Goal: Find specific page/section: Find specific page/section

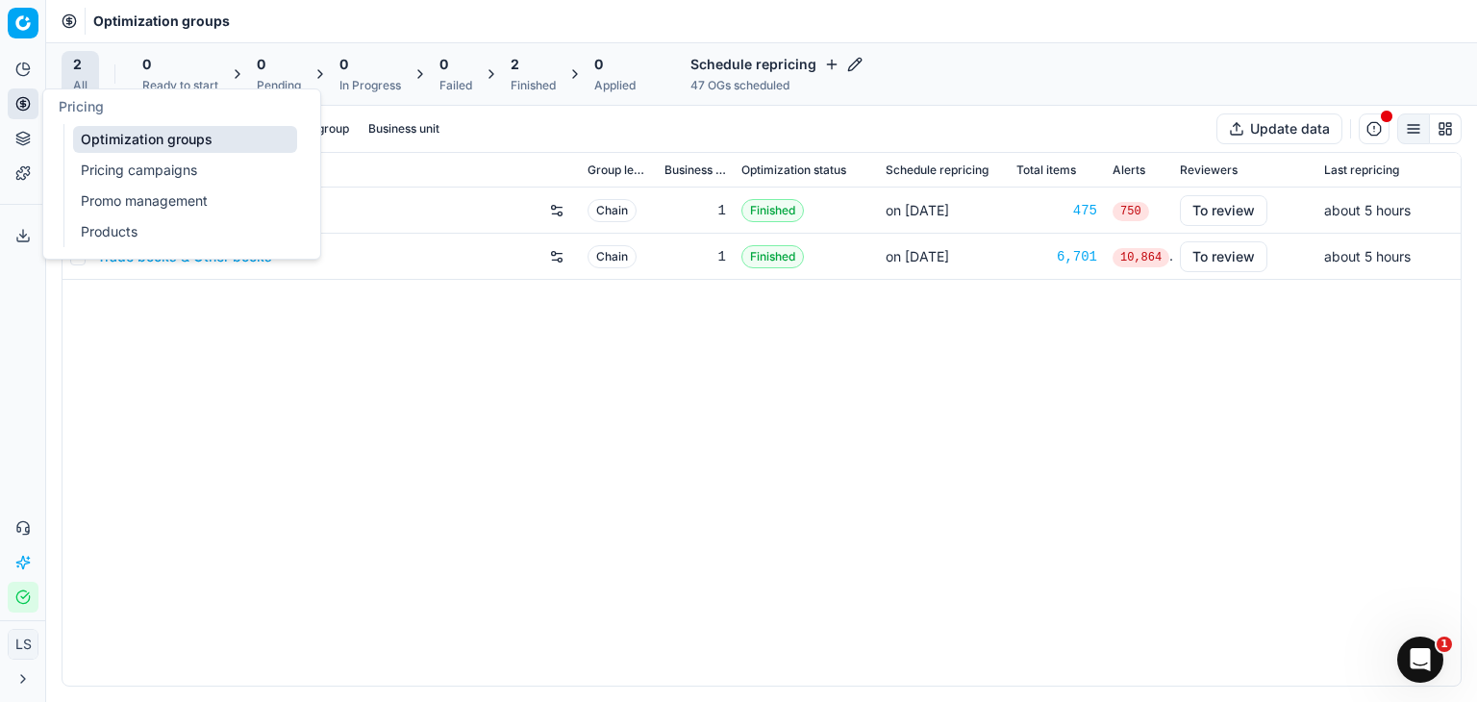
click at [109, 236] on link "Products" at bounding box center [185, 231] width 224 height 27
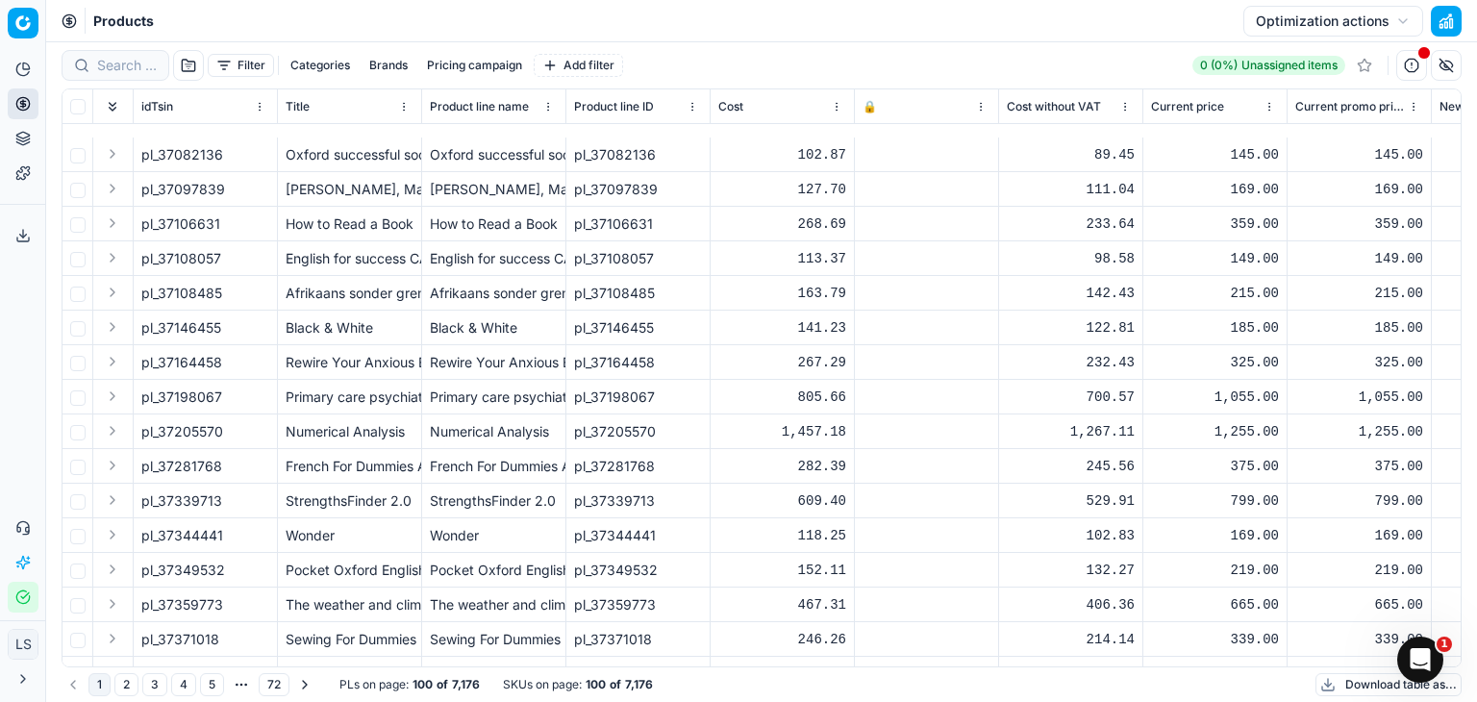
scroll to position [2019, 0]
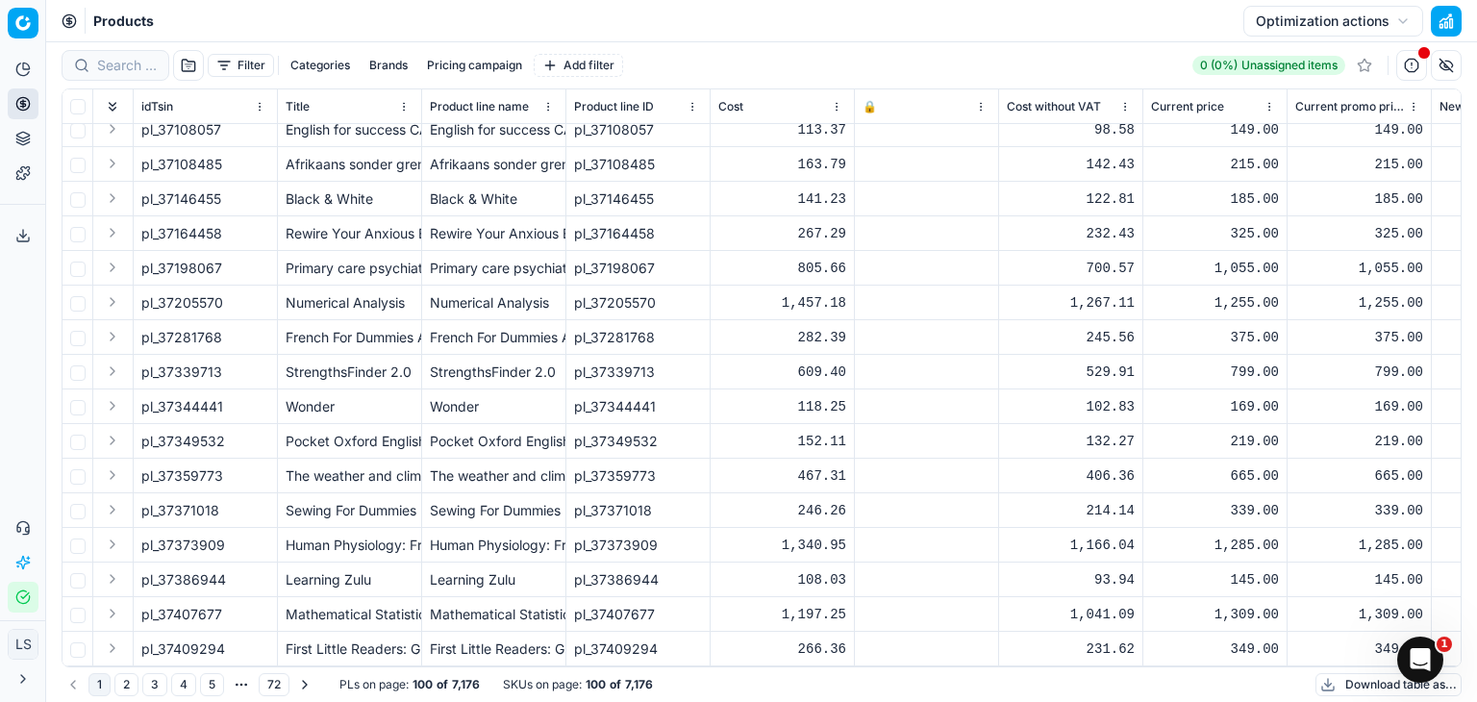
click at [976, 101] on html "Pricing platform Analytics Pricing Product portfolio Templates Export service 0…" at bounding box center [738, 351] width 1477 height 702
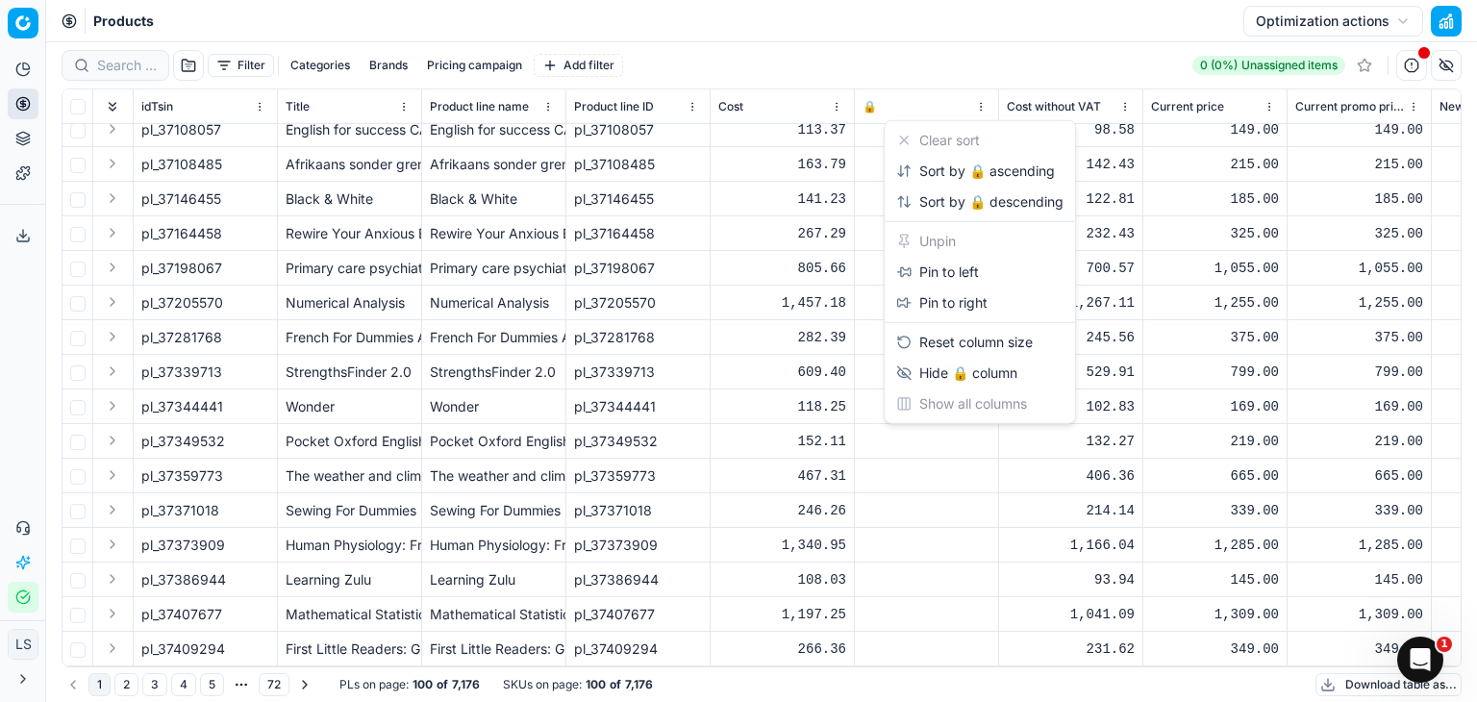
click at [858, 374] on html "Pricing platform Analytics Pricing Product portfolio Templates Export service 0…" at bounding box center [738, 351] width 1477 height 702
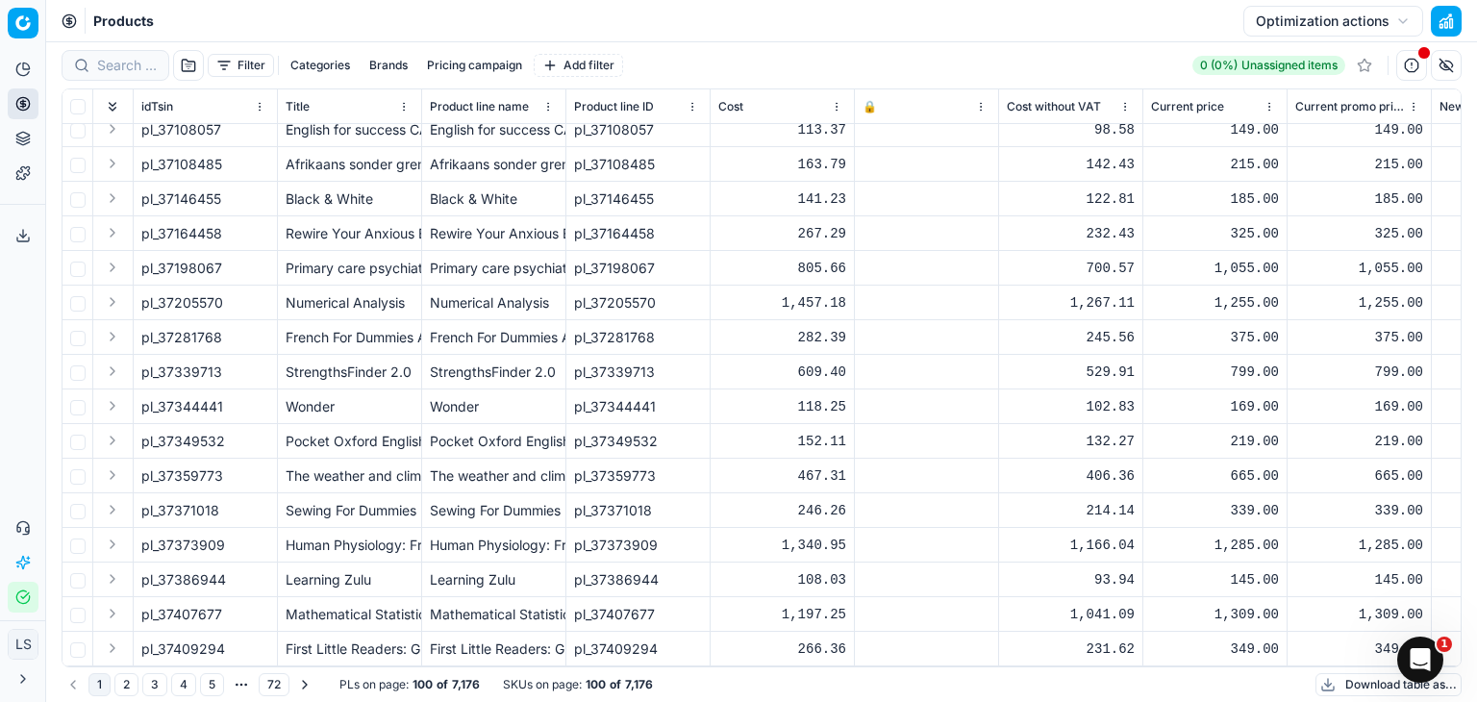
click at [894, 375] on div at bounding box center [926, 372] width 128 height 12
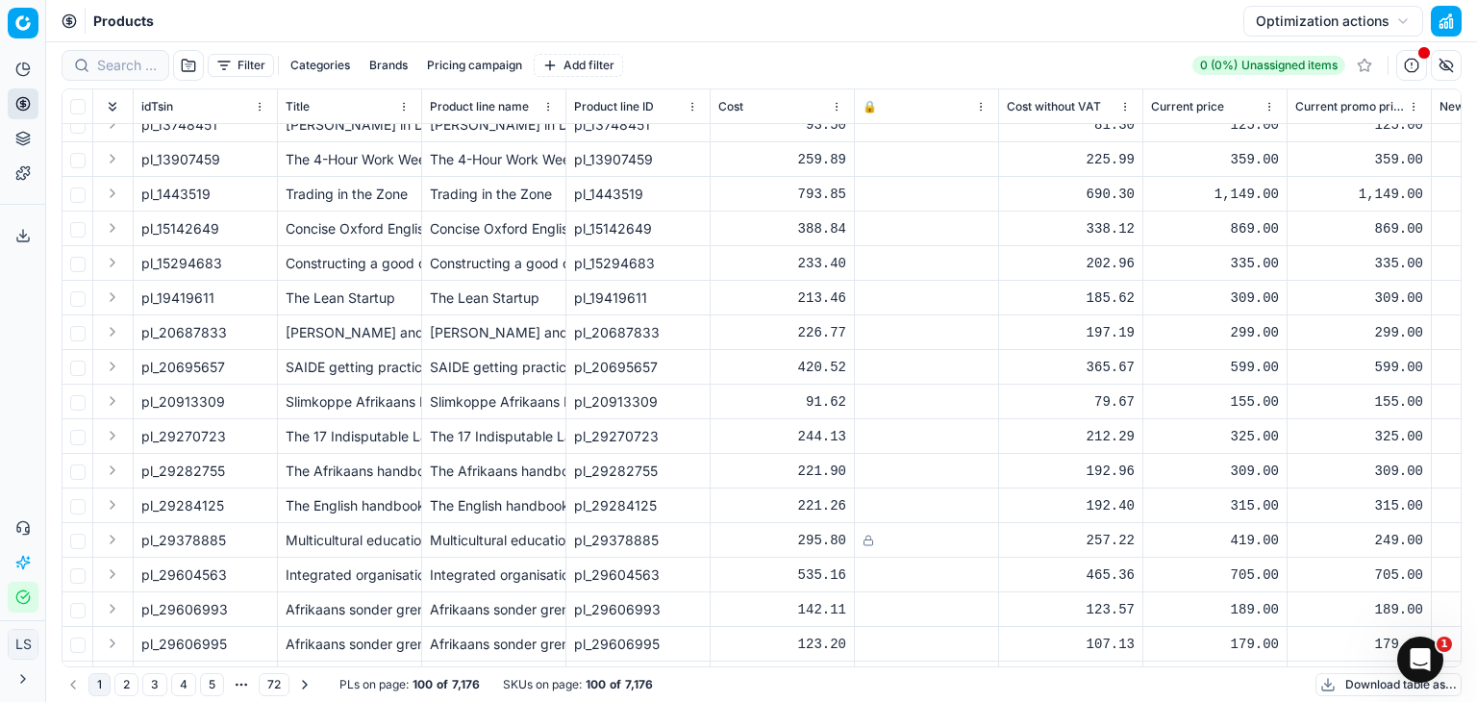
scroll to position [0, 0]
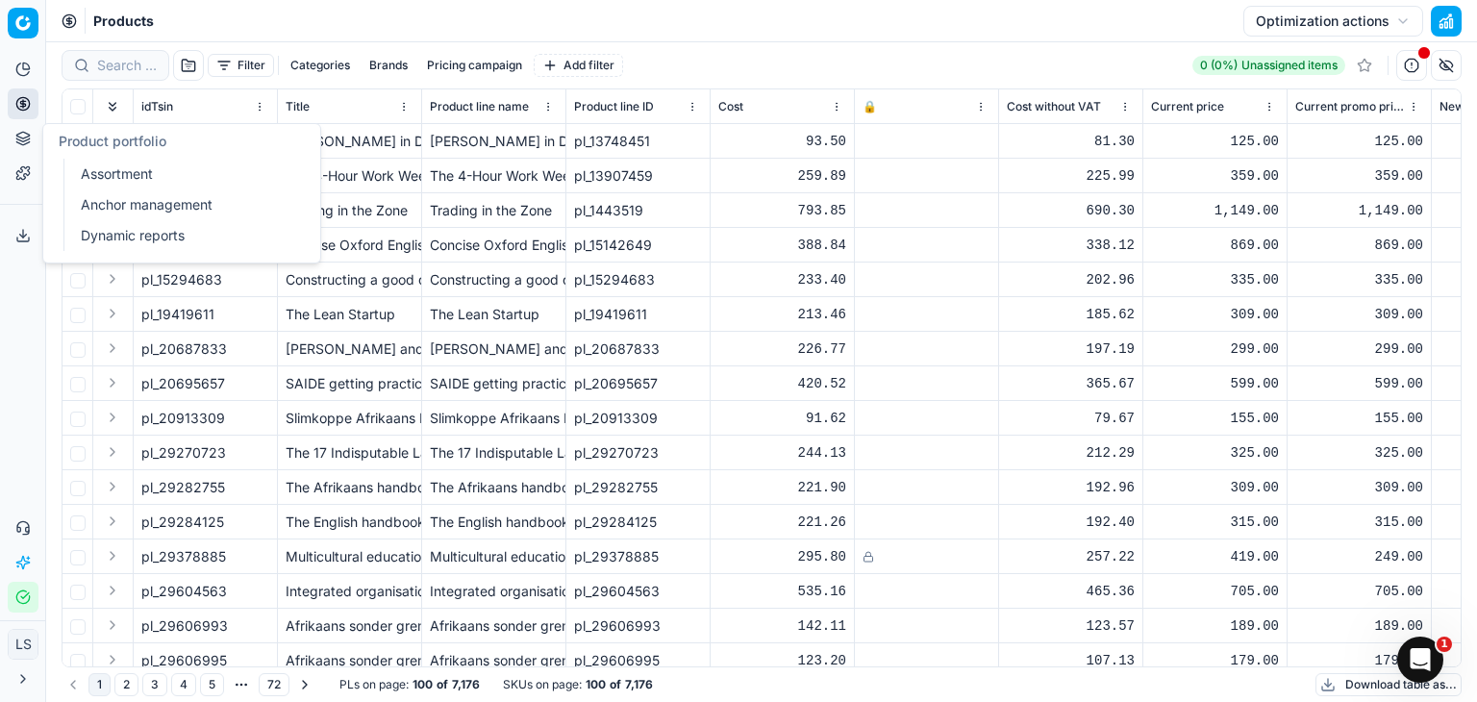
click at [29, 136] on icon at bounding box center [22, 135] width 12 height 7
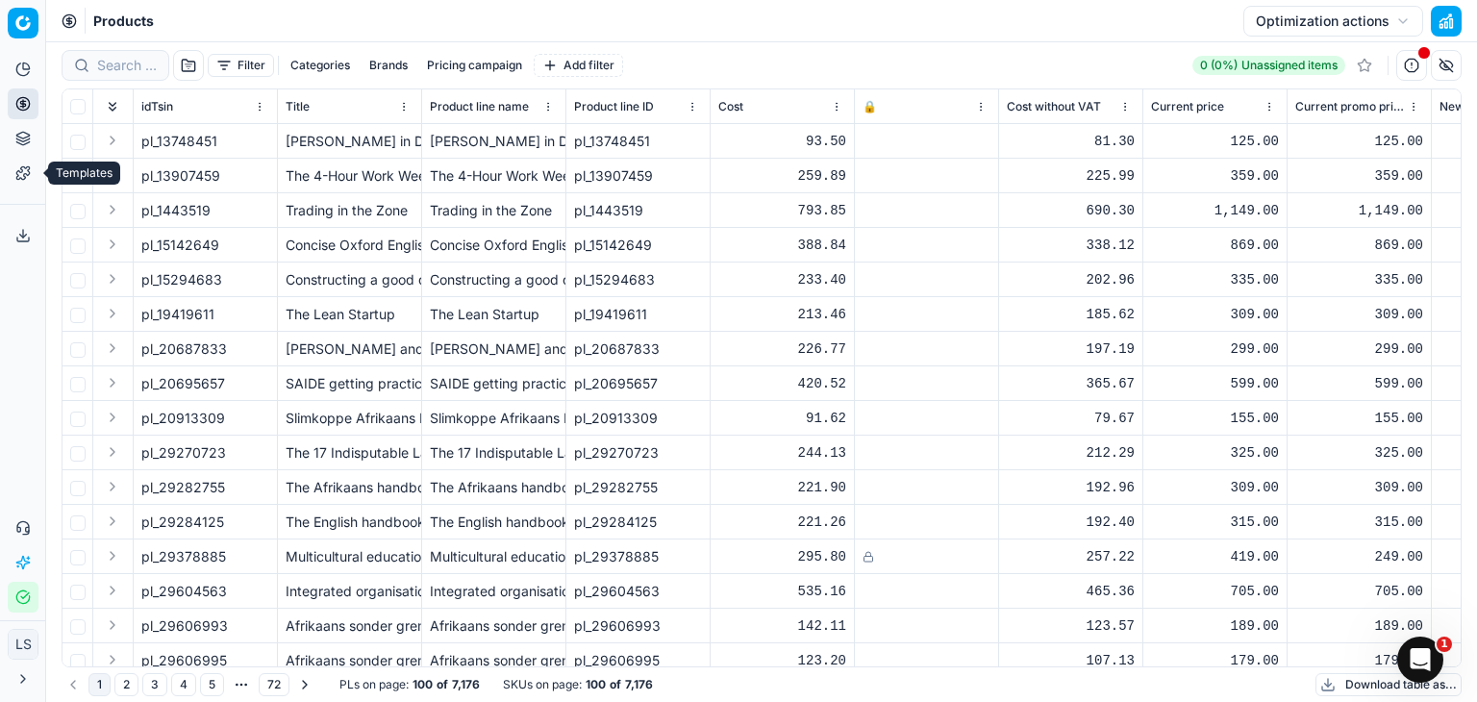
click at [22, 169] on icon at bounding box center [22, 172] width 12 height 12
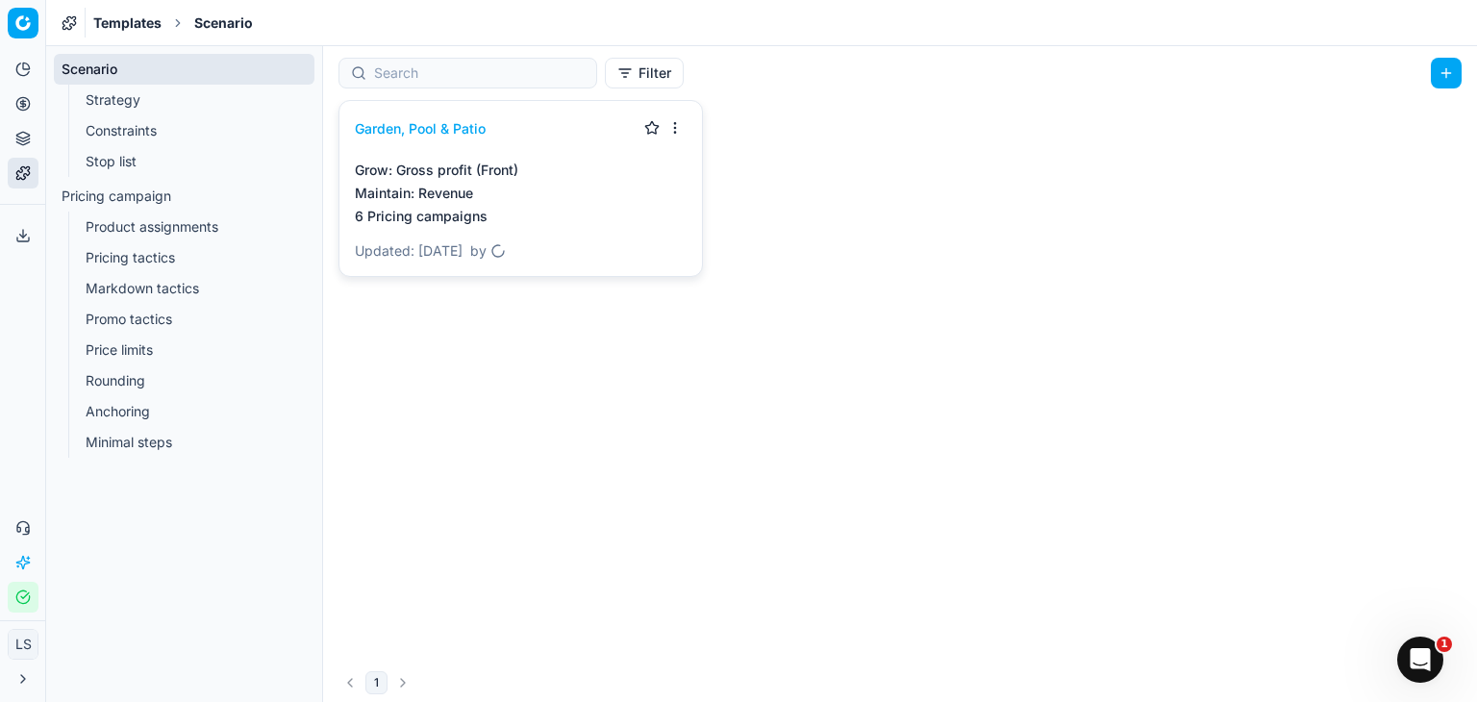
click at [214, 167] on link "Stop list" at bounding box center [184, 161] width 213 height 27
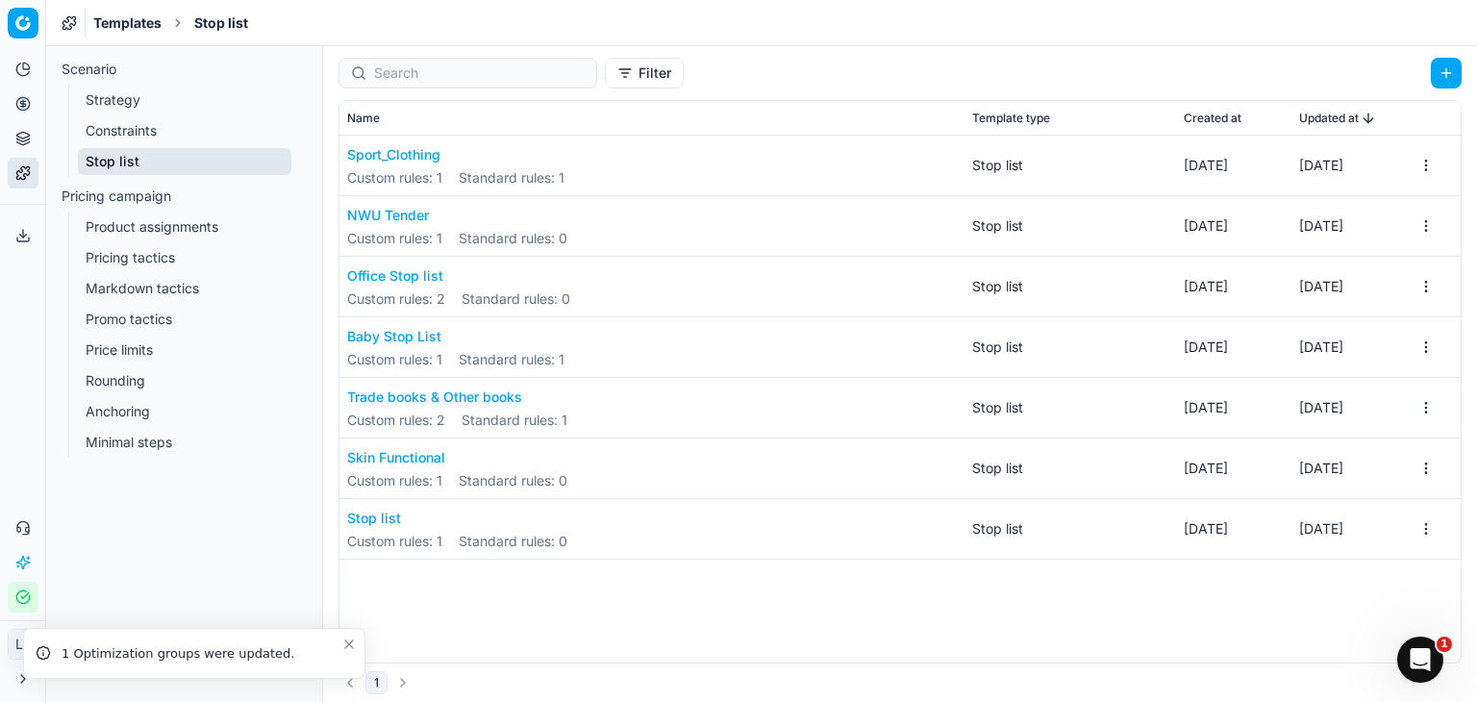
click at [159, 266] on link "Pricing tactics" at bounding box center [184, 257] width 213 height 27
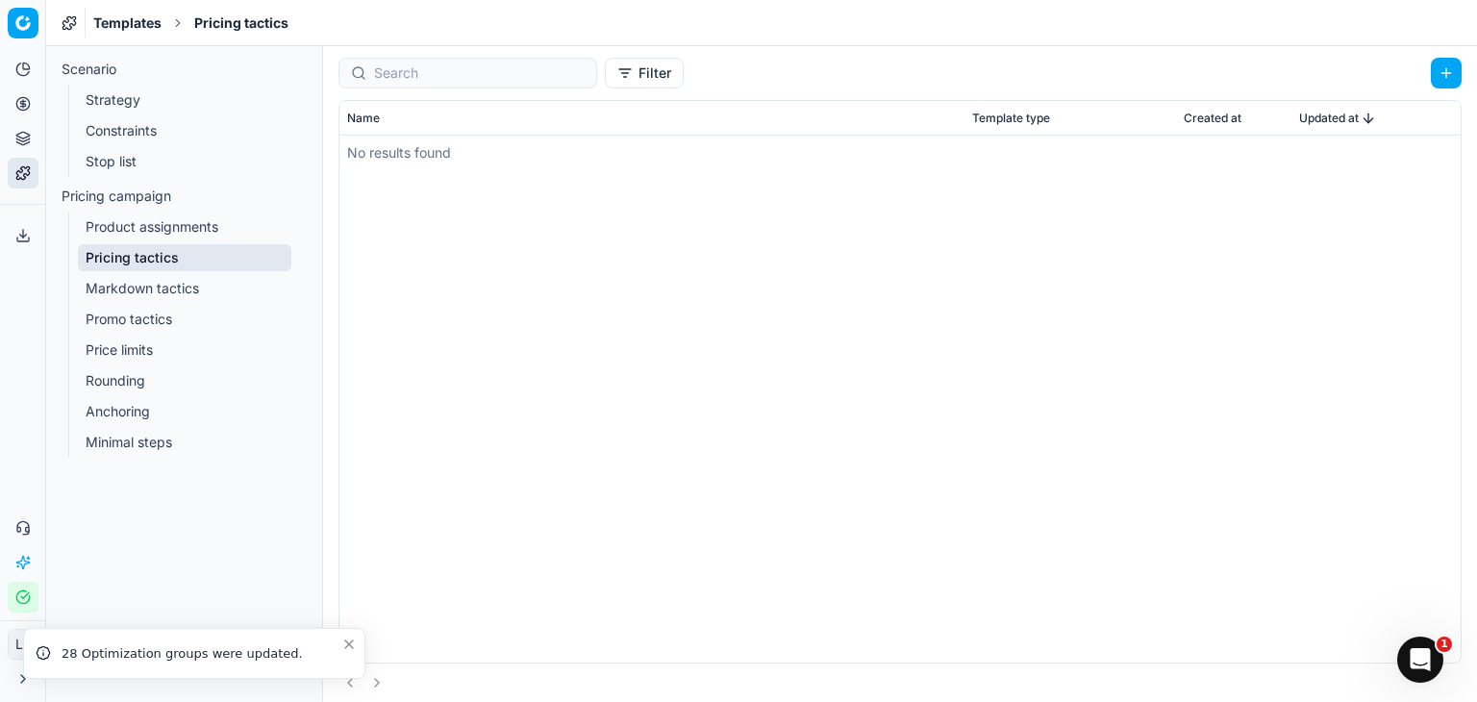
click at [199, 223] on link "Product assignments" at bounding box center [184, 226] width 213 height 27
click at [181, 347] on link "Price limits" at bounding box center [184, 349] width 213 height 27
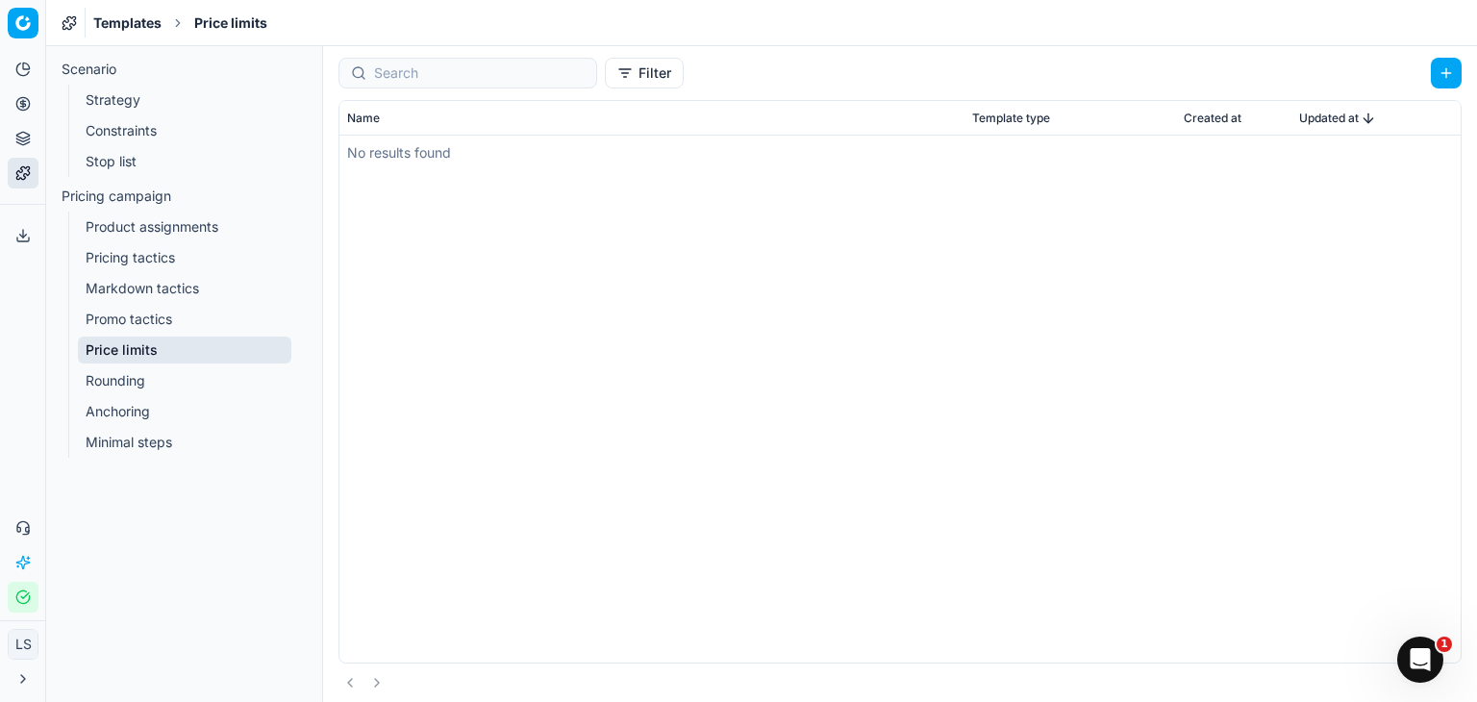
click at [116, 99] on link "Strategy" at bounding box center [184, 100] width 213 height 27
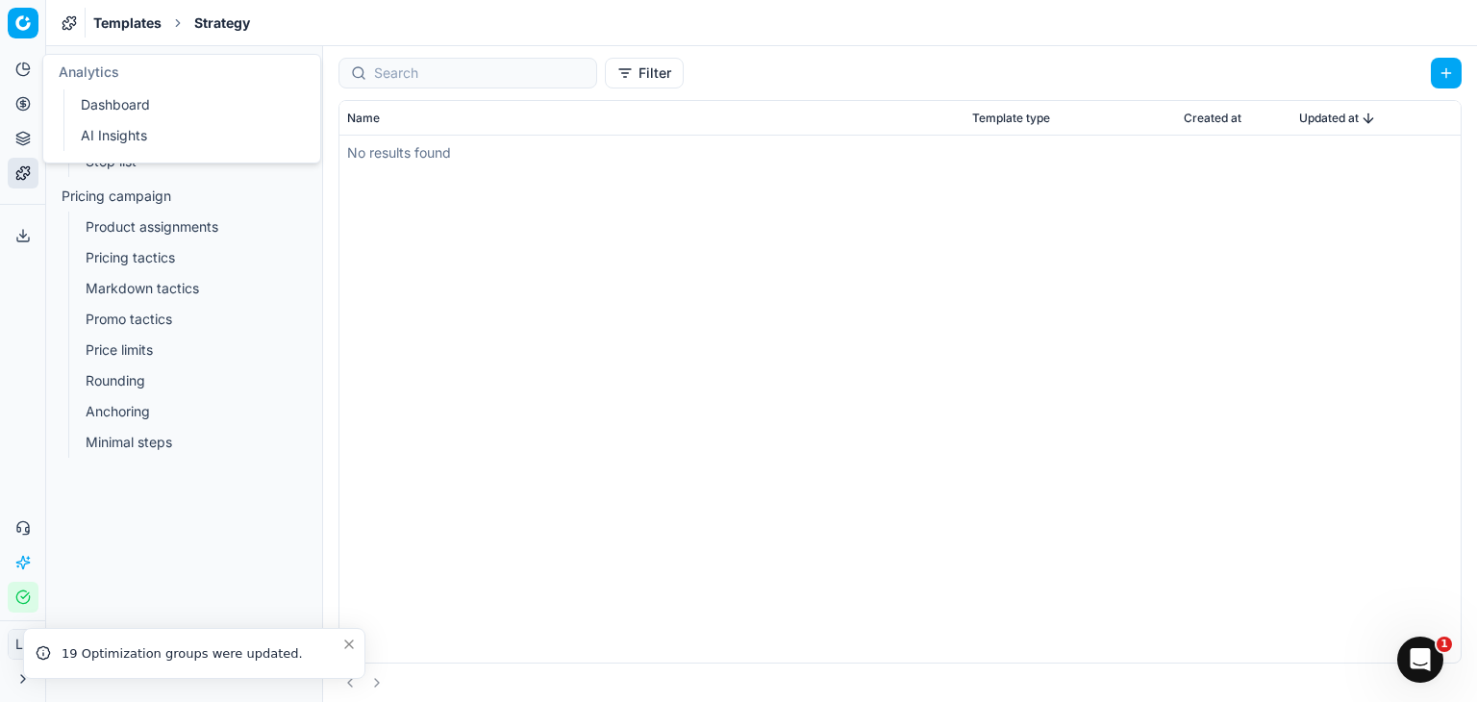
click at [12, 64] on button "Analytics" at bounding box center [23, 69] width 31 height 31
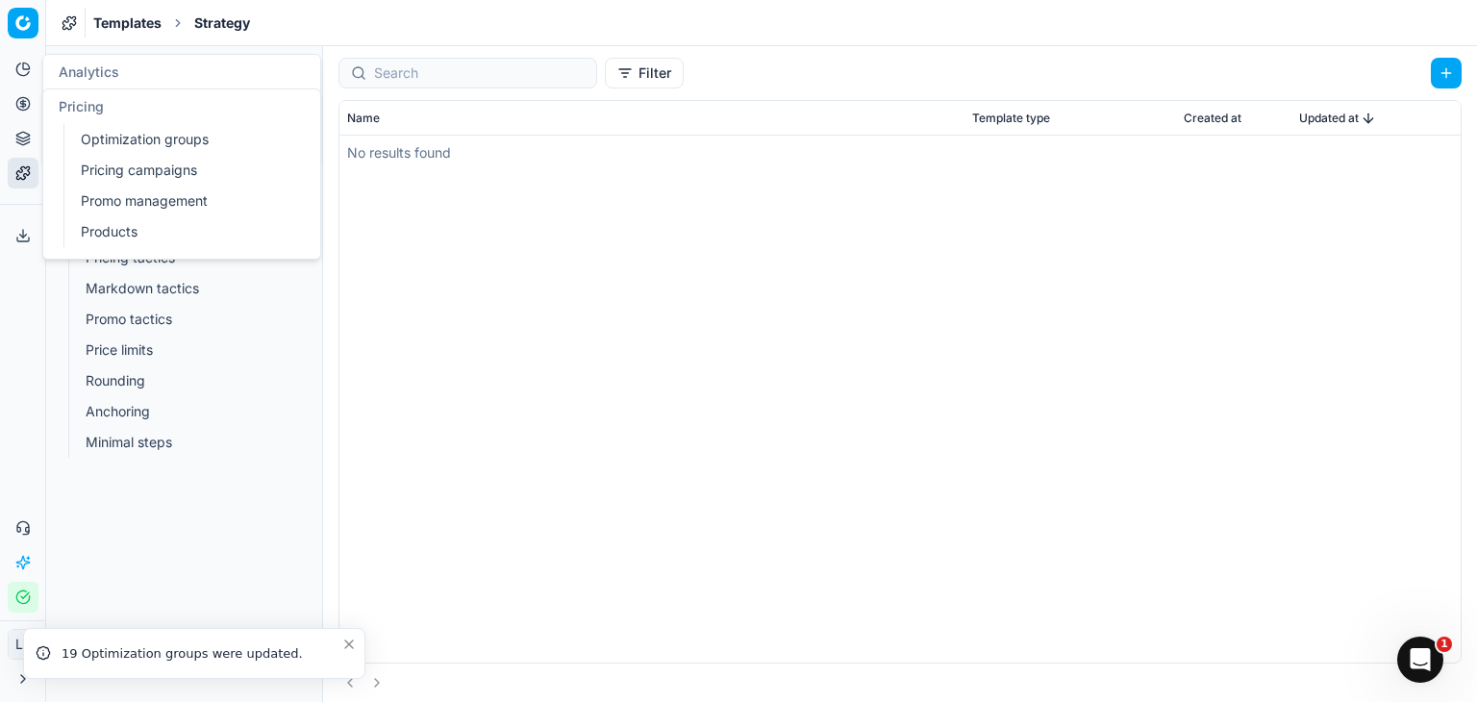
click at [15, 105] on icon at bounding box center [22, 103] width 15 height 15
click at [10, 105] on button "Pricing" at bounding box center [23, 103] width 31 height 31
click at [173, 236] on link "Dynamic reports" at bounding box center [185, 235] width 224 height 27
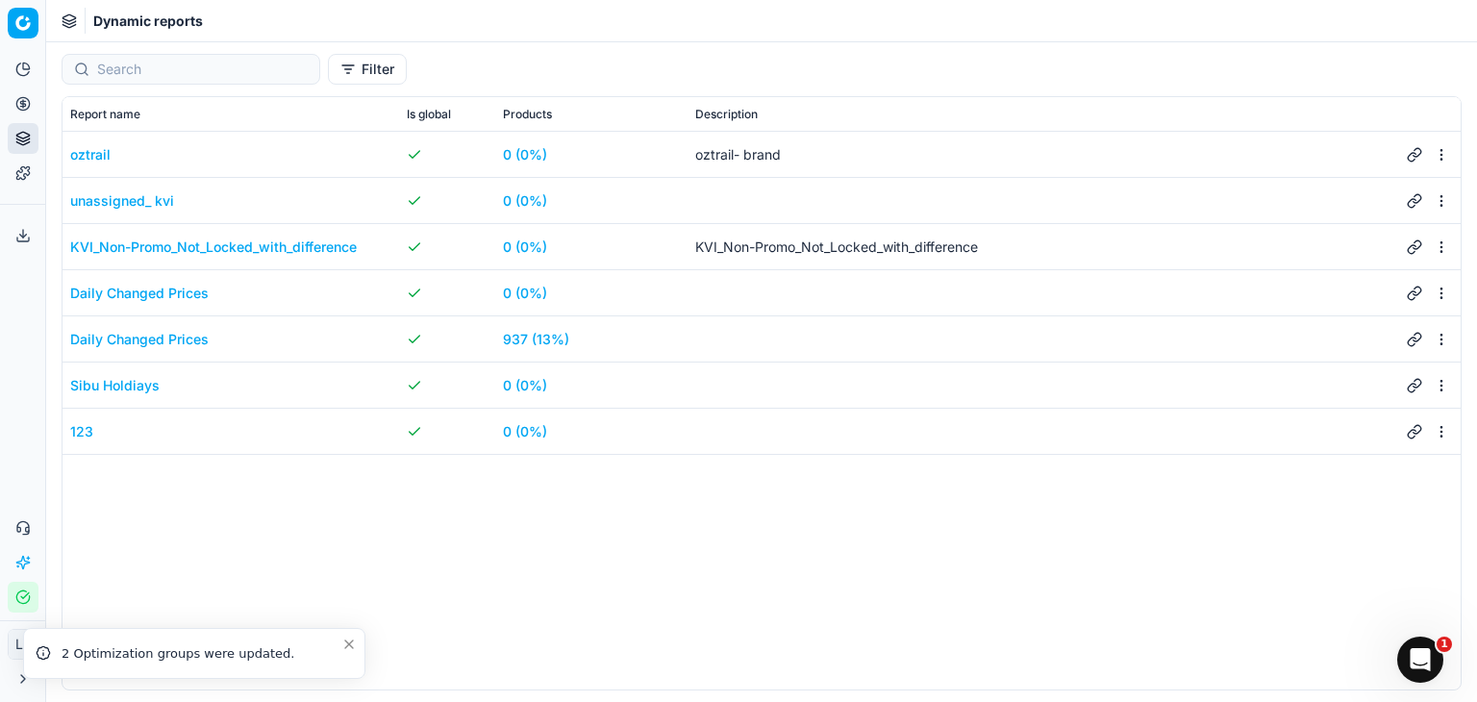
click at [14, 28] on html "Pricing platform Analytics Pricing Product portfolio Templates Export service 0…" at bounding box center [738, 351] width 1477 height 702
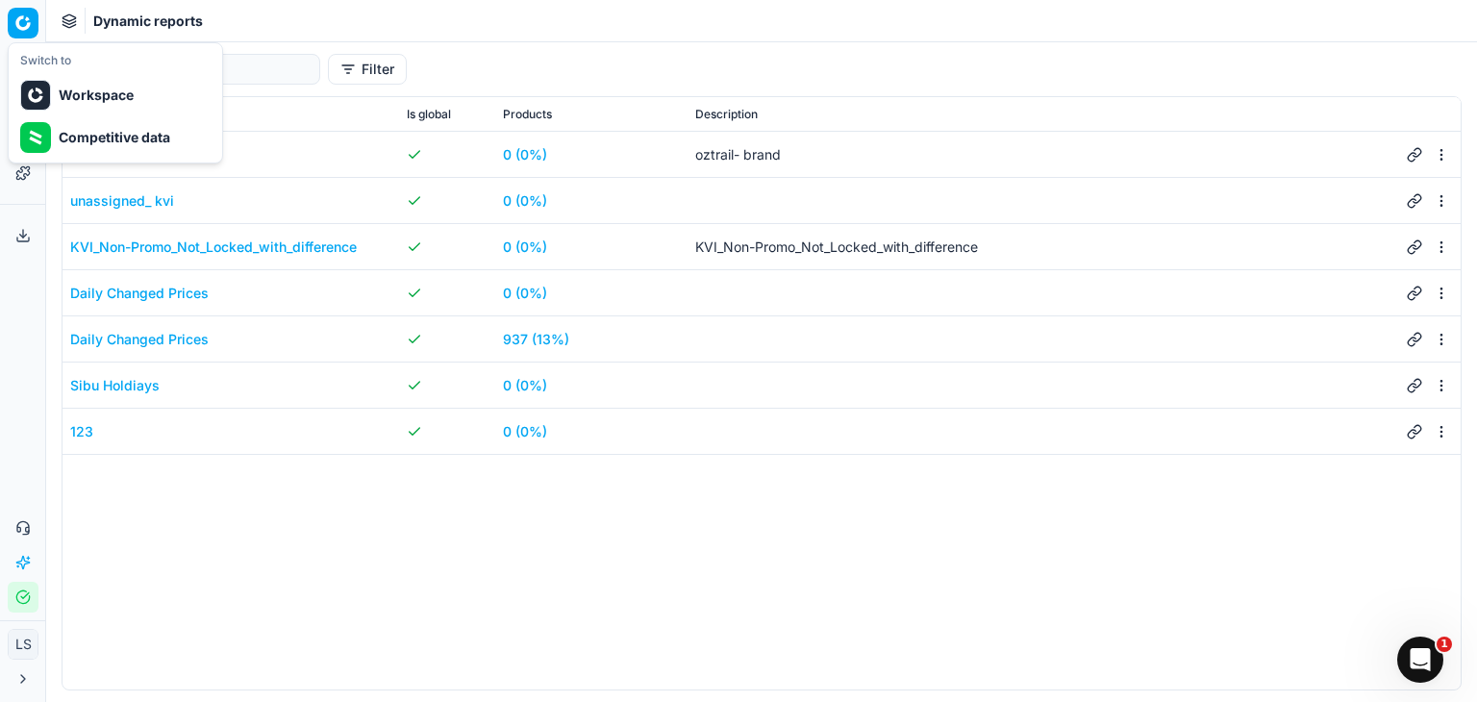
click at [450, 19] on html "Pricing platform Analytics Pricing Product portfolio Templates Export service 0…" at bounding box center [738, 351] width 1477 height 702
click at [15, 65] on icon at bounding box center [22, 69] width 15 height 15
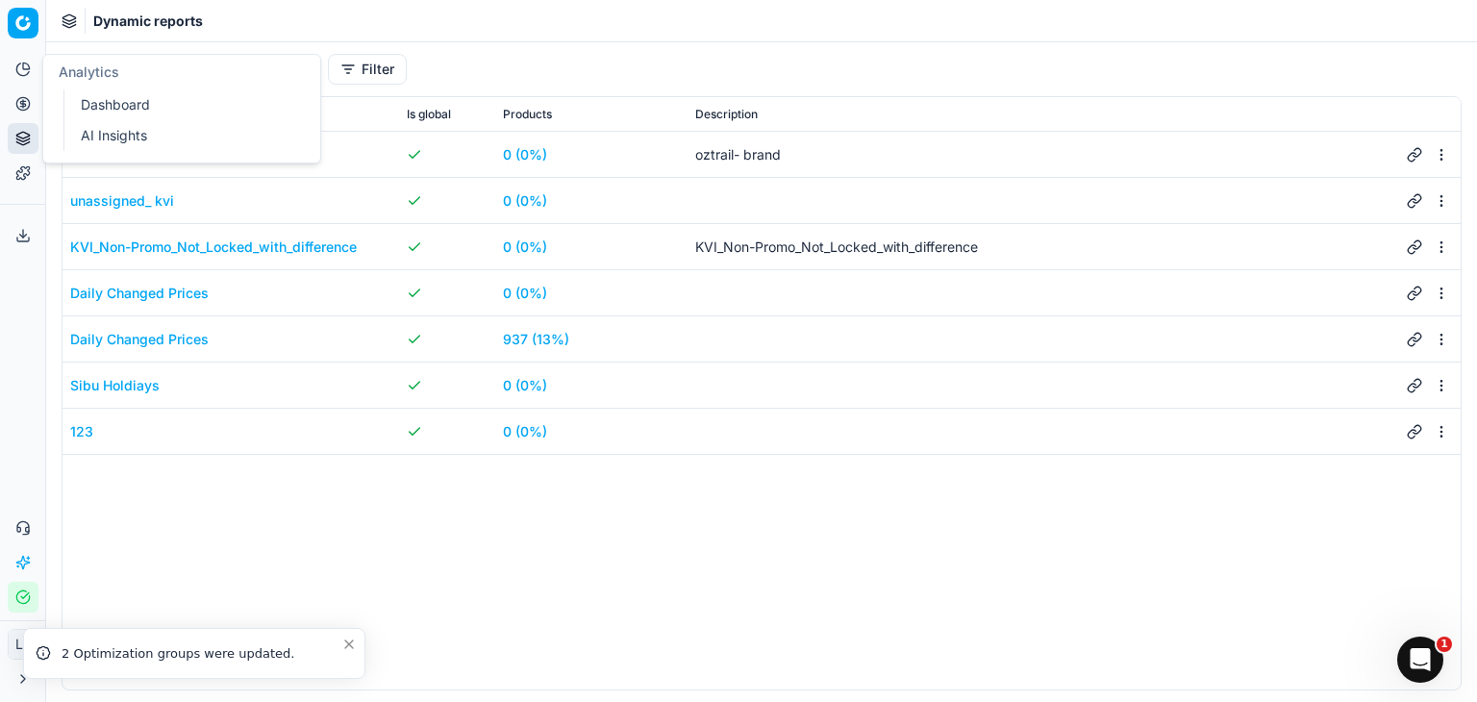
click at [81, 94] on link "Dashboard" at bounding box center [185, 104] width 224 height 27
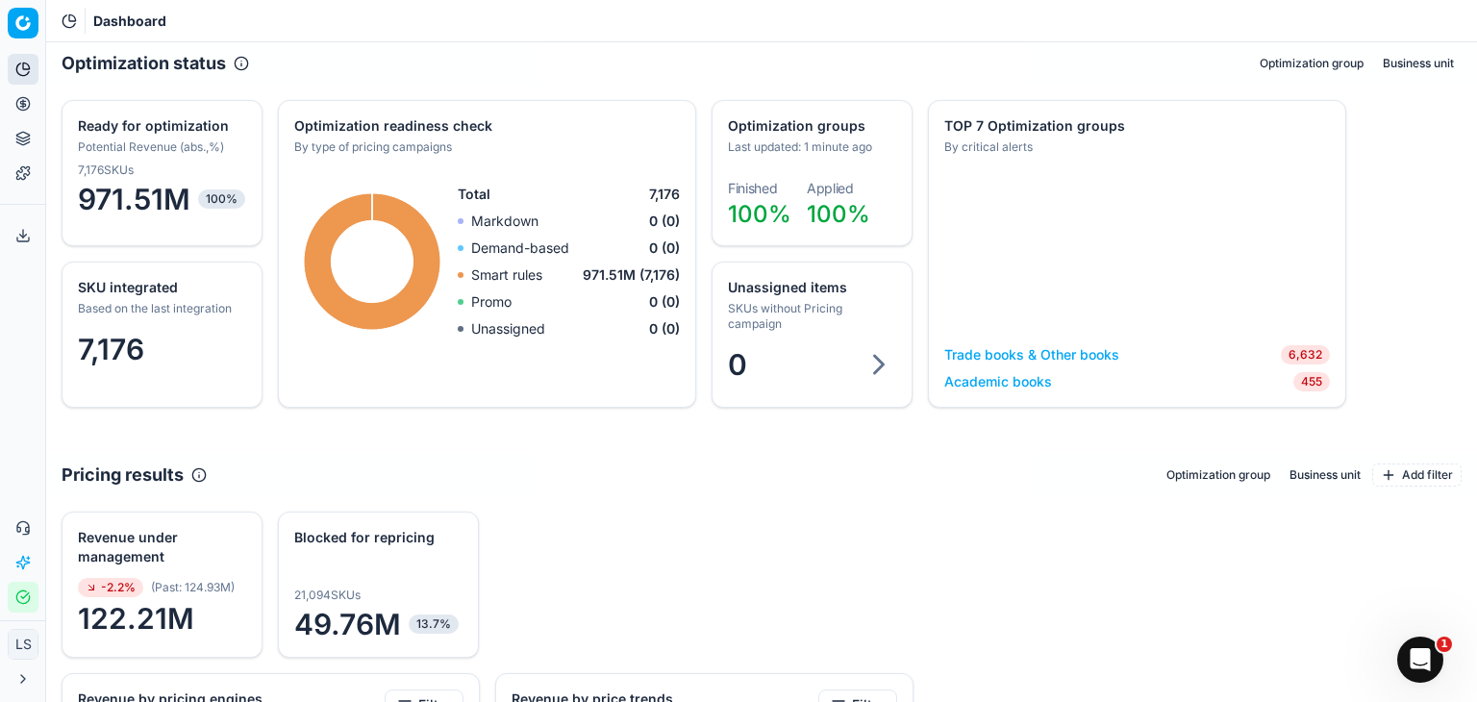
click at [1214, 476] on button "Optimization group" at bounding box center [1217, 474] width 119 height 23
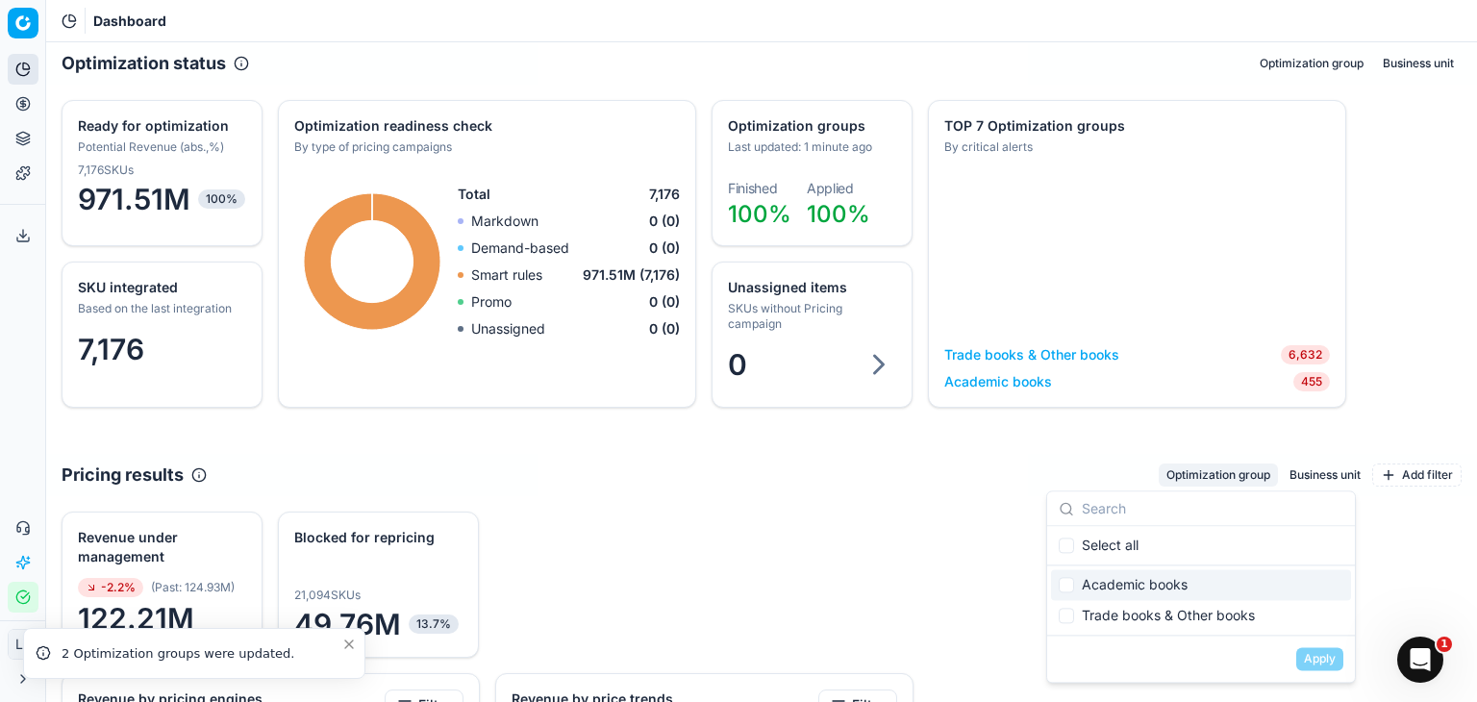
click at [1181, 585] on div "Academic books" at bounding box center [1201, 584] width 300 height 31
checkbox input "true"
click at [1314, 658] on button "Apply" at bounding box center [1319, 658] width 47 height 23
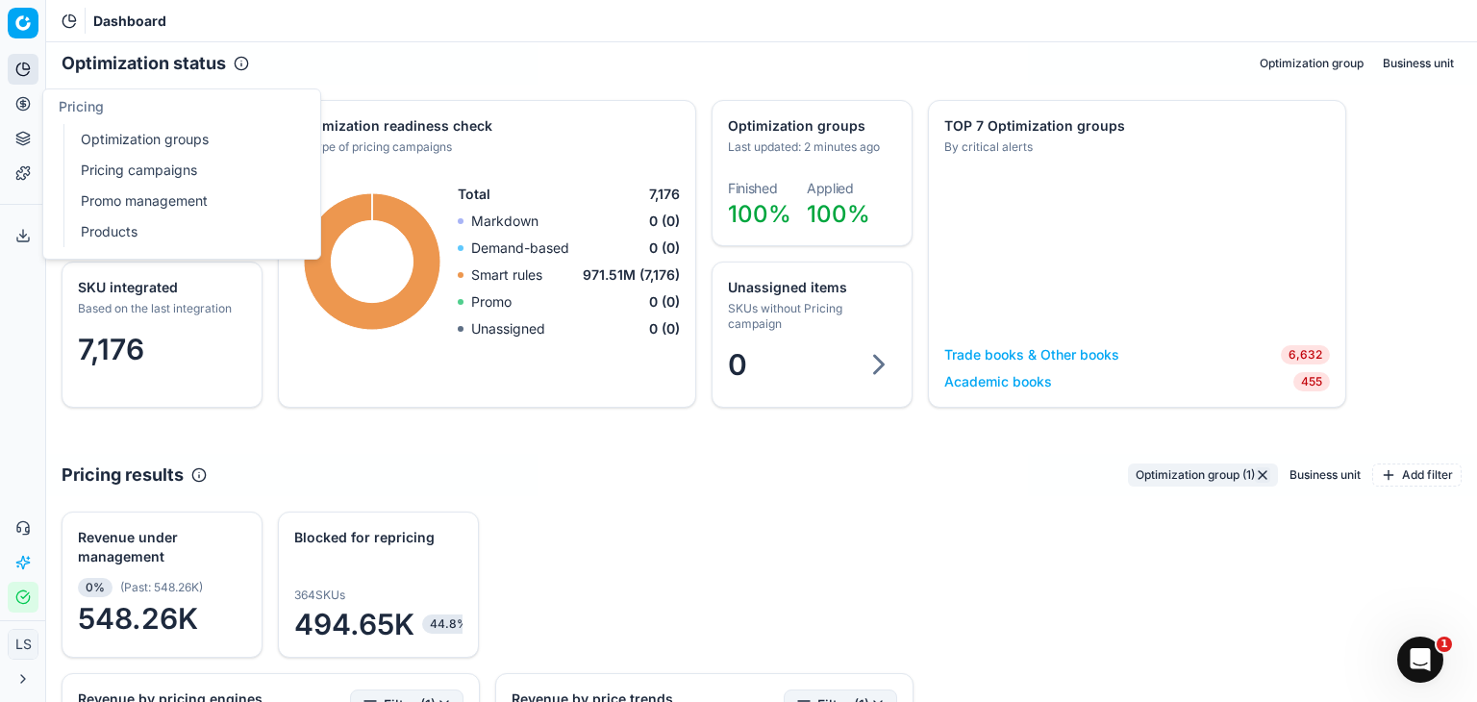
click at [184, 174] on link "Pricing campaigns" at bounding box center [185, 170] width 224 height 27
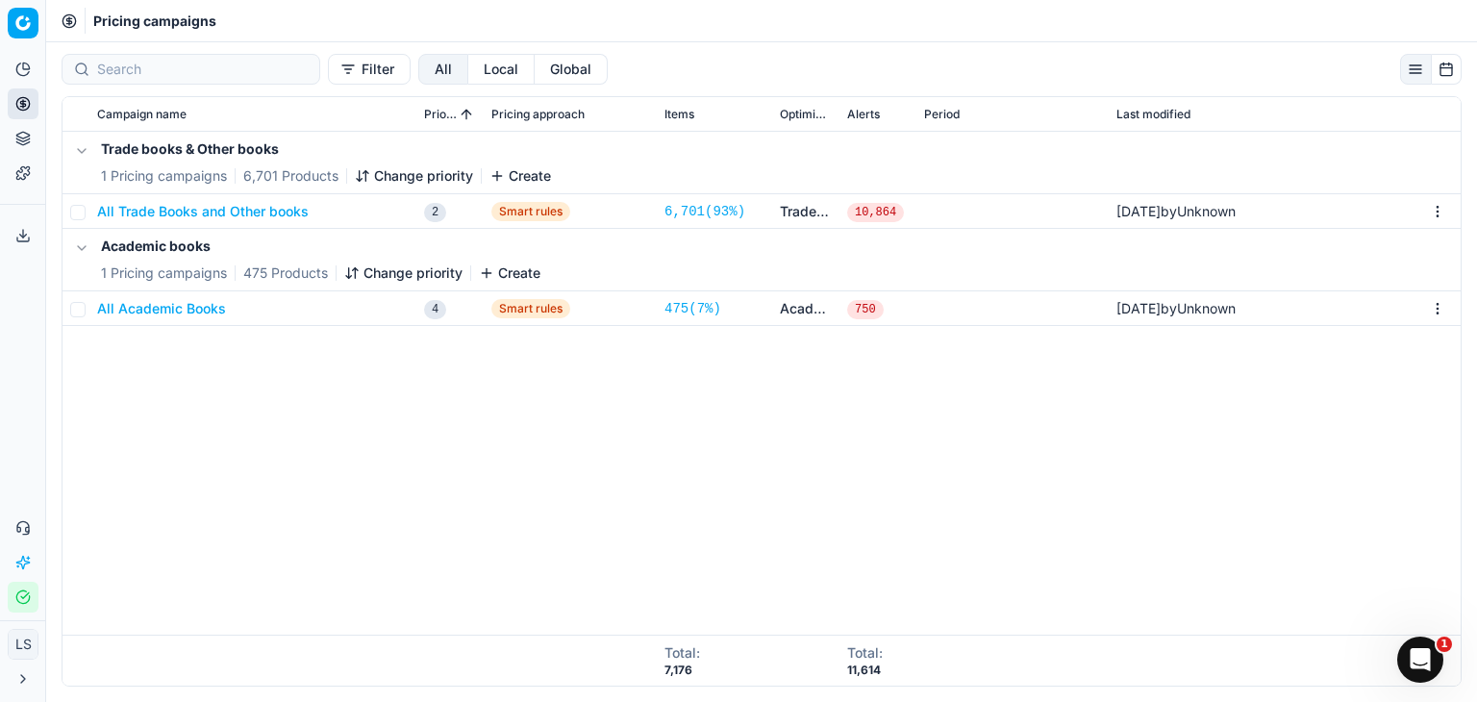
click at [251, 213] on button "All Trade Books and Other books" at bounding box center [202, 211] width 211 height 19
